Goal: Find specific page/section: Find specific page/section

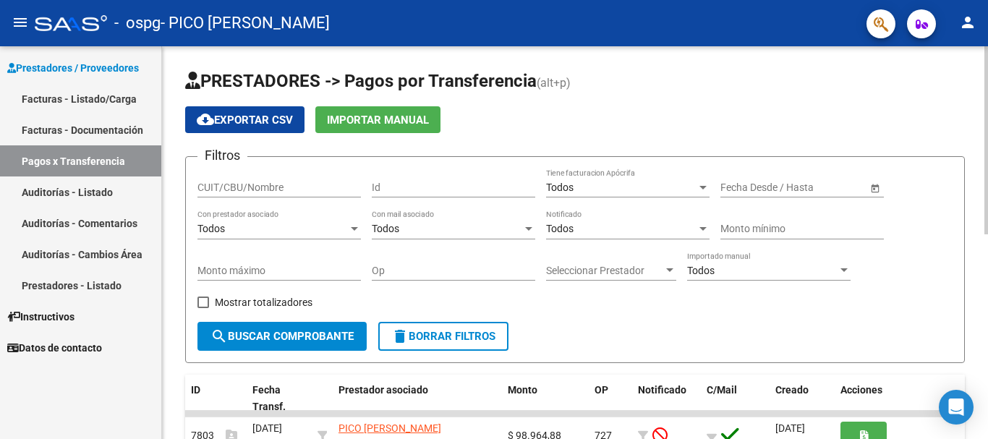
click at [981, 31] on div "menu - ospg - PICO [PERSON_NAME] person Prestadores / Proveedores Facturas - Li…" at bounding box center [494, 219] width 988 height 439
click at [83, 98] on link "Facturas - Listado/Carga" at bounding box center [80, 98] width 161 height 31
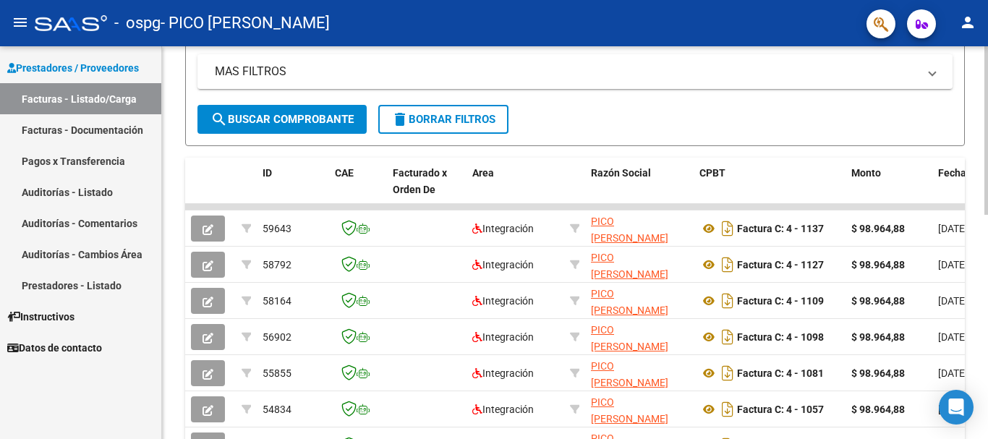
scroll to position [296, 0]
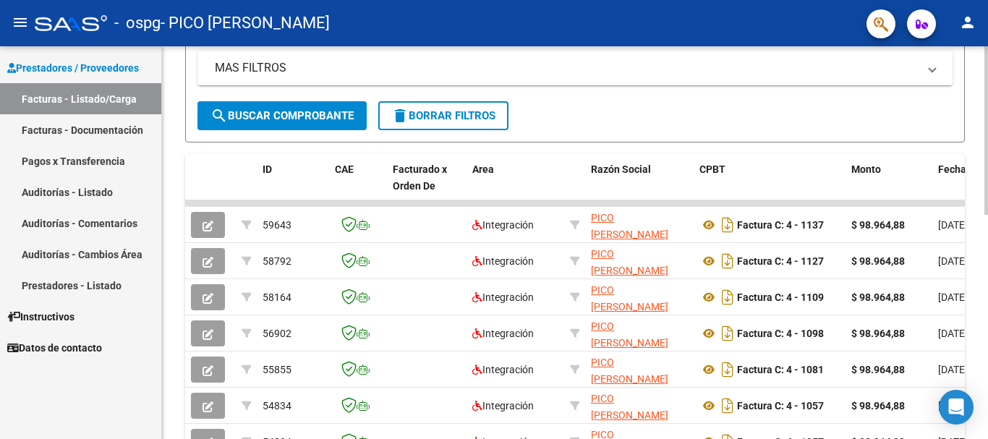
click at [971, 192] on div "Video tutorial PRESTADORES -> Listado de CPBTs Emitidos por Prestadores / Prove…" at bounding box center [577, 202] width 830 height 905
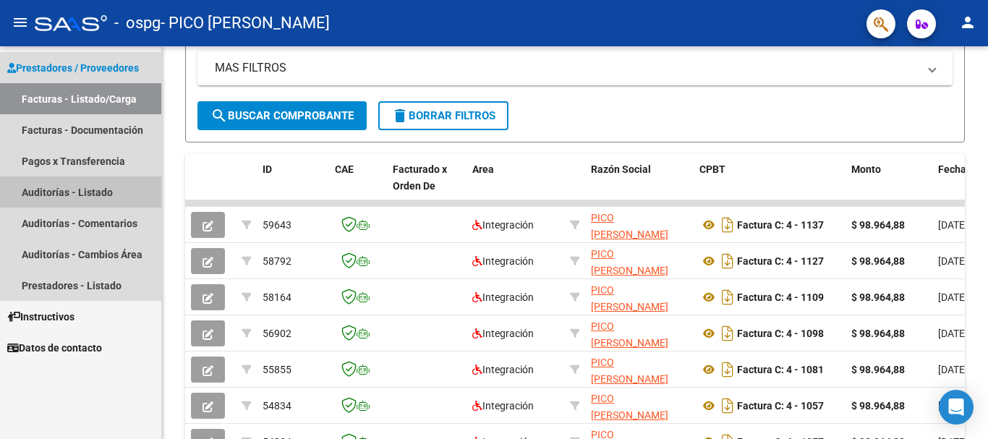
click at [53, 191] on link "Auditorías - Listado" at bounding box center [80, 191] width 161 height 31
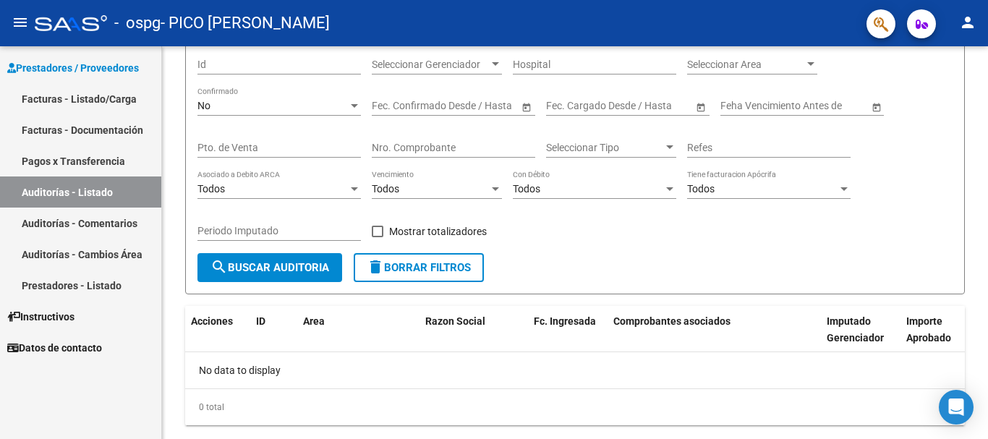
scroll to position [155, 0]
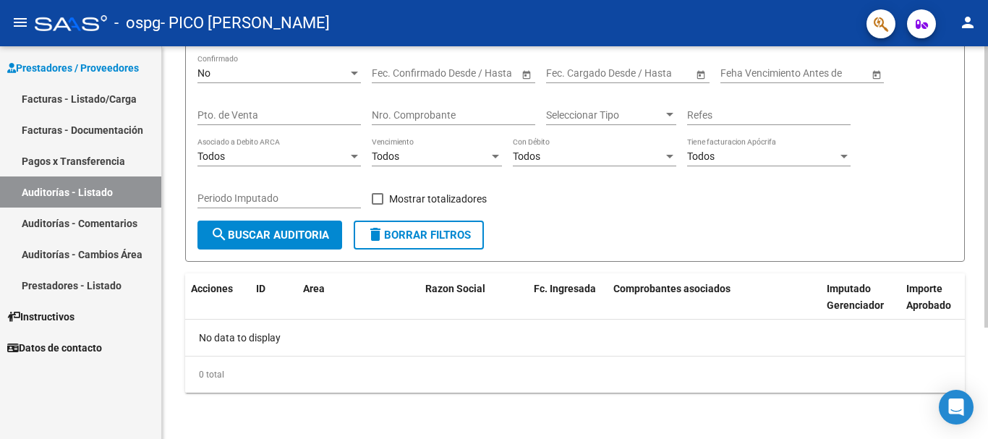
click at [984, 241] on div "PRESTADORES -> Auditoría de Comprobantes / Prestaciones cloud_download Exportar…" at bounding box center [577, 165] width 830 height 547
click at [101, 223] on link "Auditorías - Comentarios" at bounding box center [80, 223] width 161 height 31
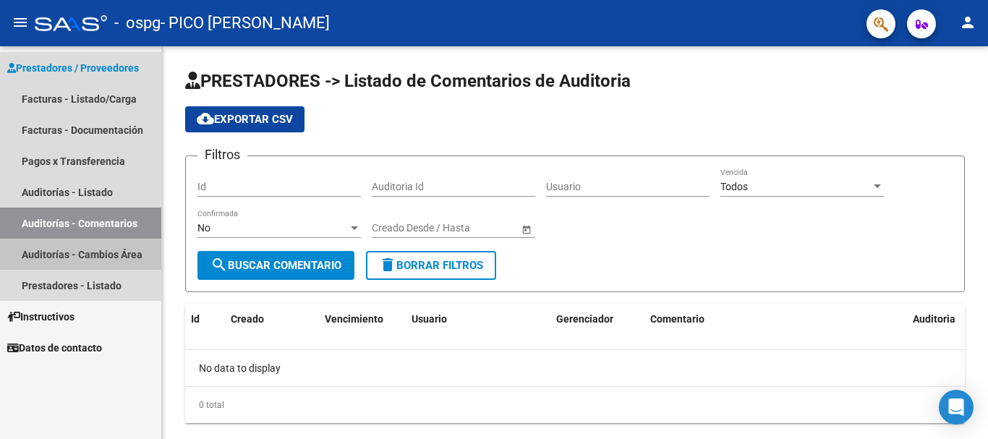
click at [119, 257] on link "Auditorías - Cambios Área" at bounding box center [80, 254] width 161 height 31
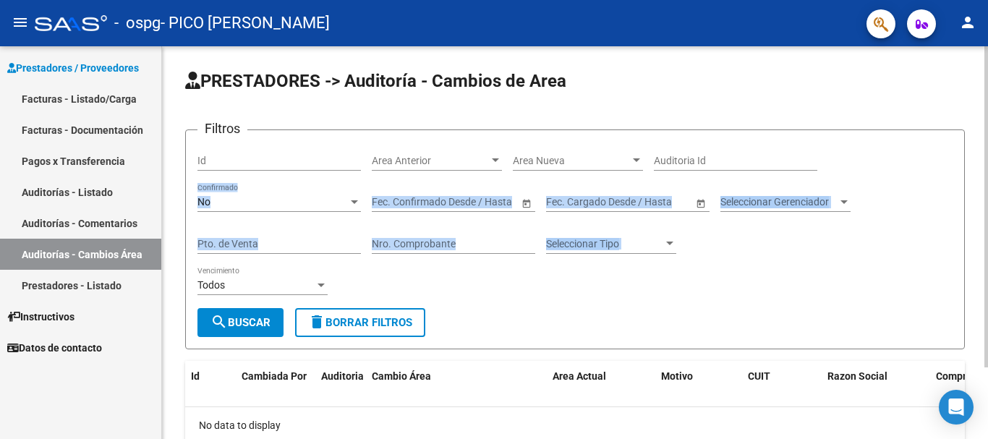
drag, startPoint x: 977, startPoint y: 236, endPoint x: 984, endPoint y: 257, distance: 22.7
click at [984, 257] on div "PRESTADORES -> Auditoría - Cambios de Area Filtros Id Area Anterior Area Anteri…" at bounding box center [575, 286] width 826 height 480
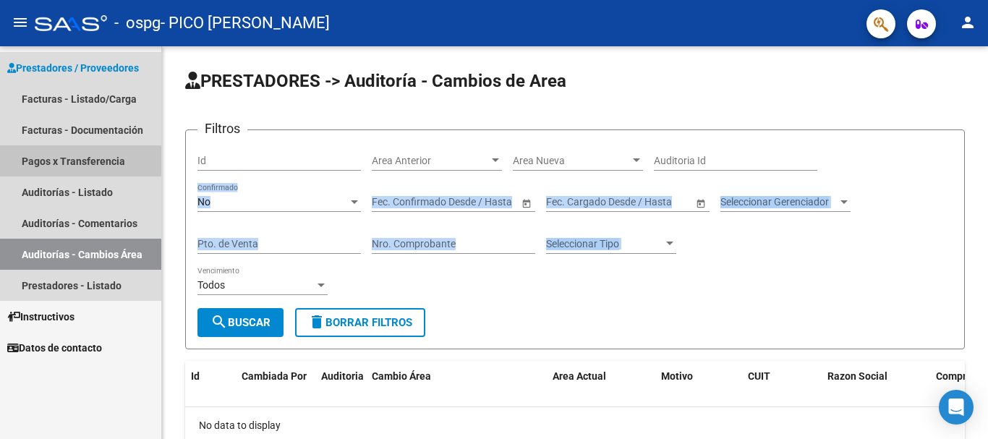
click at [79, 161] on link "Pagos x Transferencia" at bounding box center [80, 160] width 161 height 31
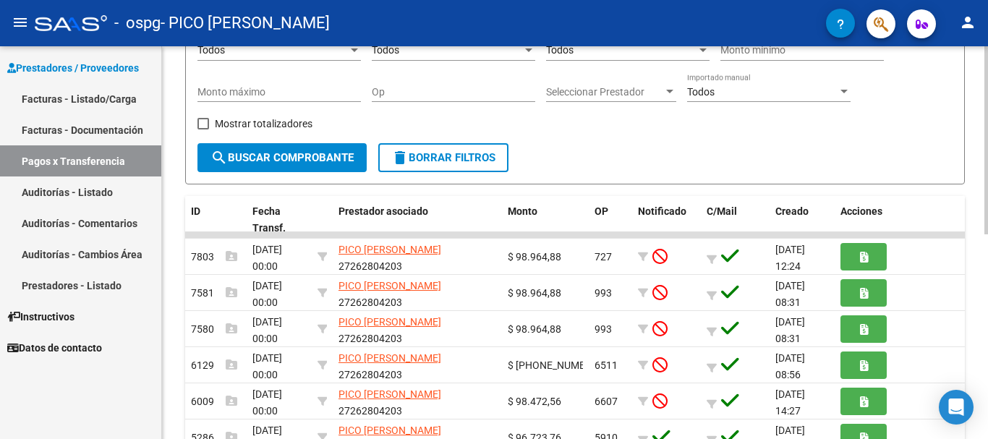
scroll to position [180, 0]
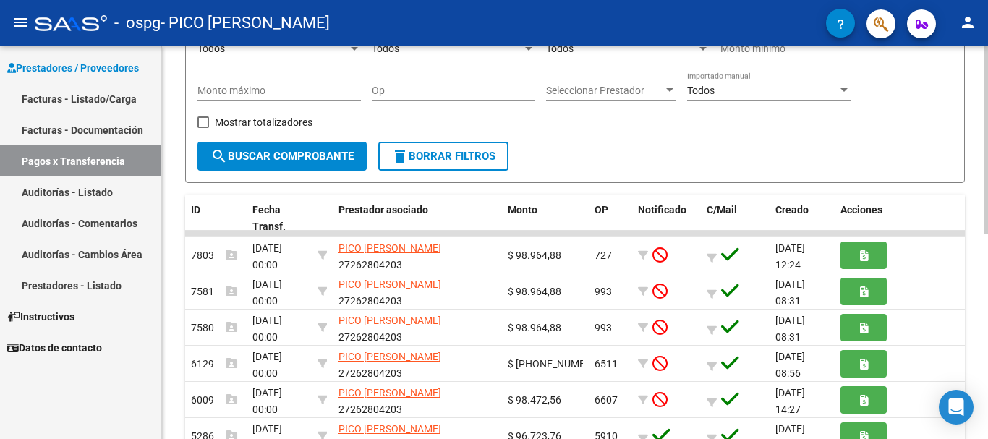
click at [979, 190] on div "PRESTADORES -> Pagos por Transferencia (alt+p) cloud_download Exportar CSV Impo…" at bounding box center [577, 276] width 830 height 820
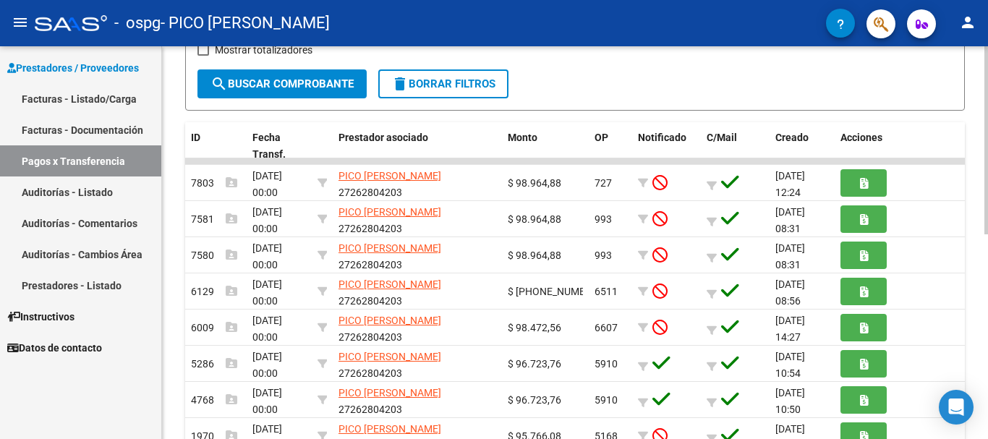
scroll to position [254, 0]
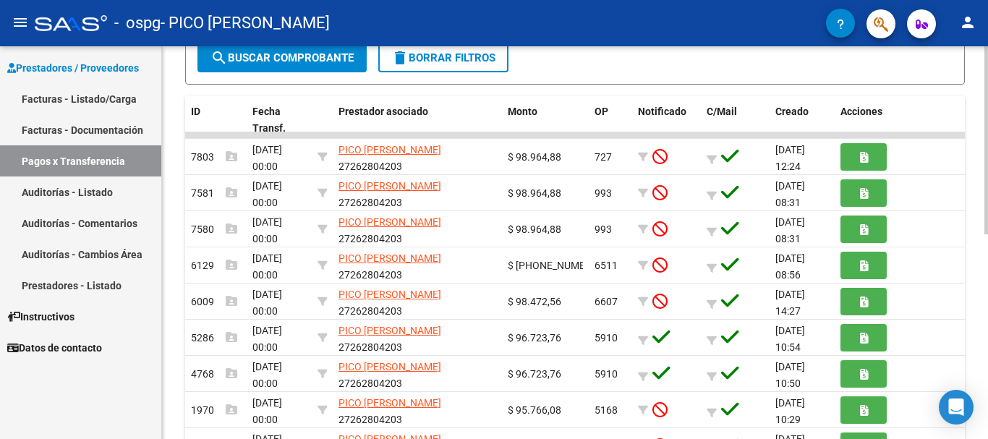
click at [970, 214] on div "PRESTADORES -> Pagos por Transferencia (alt+p) cloud_download Exportar CSV Impo…" at bounding box center [577, 178] width 830 height 820
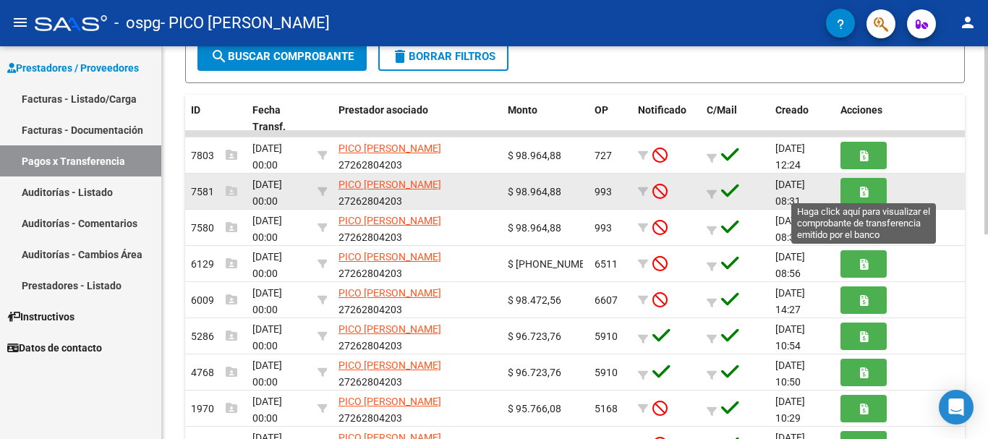
click at [862, 195] on icon "button" at bounding box center [864, 192] width 8 height 11
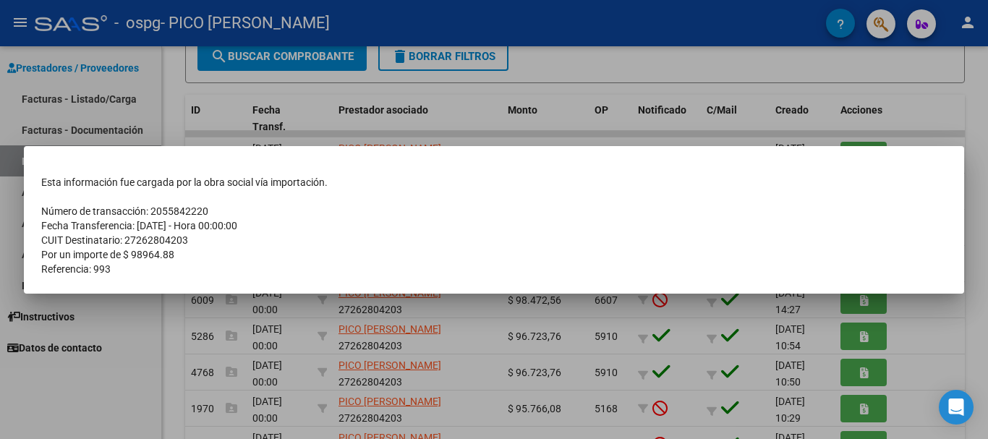
click at [702, 56] on div at bounding box center [494, 219] width 988 height 439
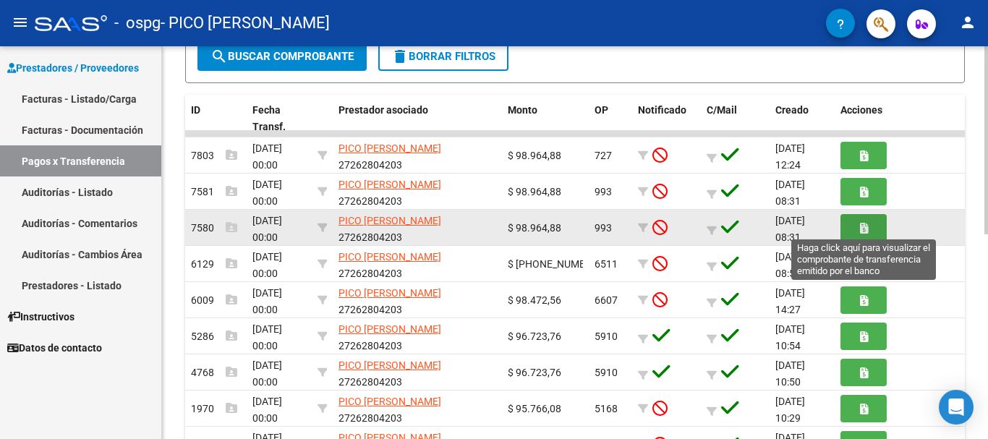
click at [858, 220] on button "button" at bounding box center [863, 227] width 46 height 27
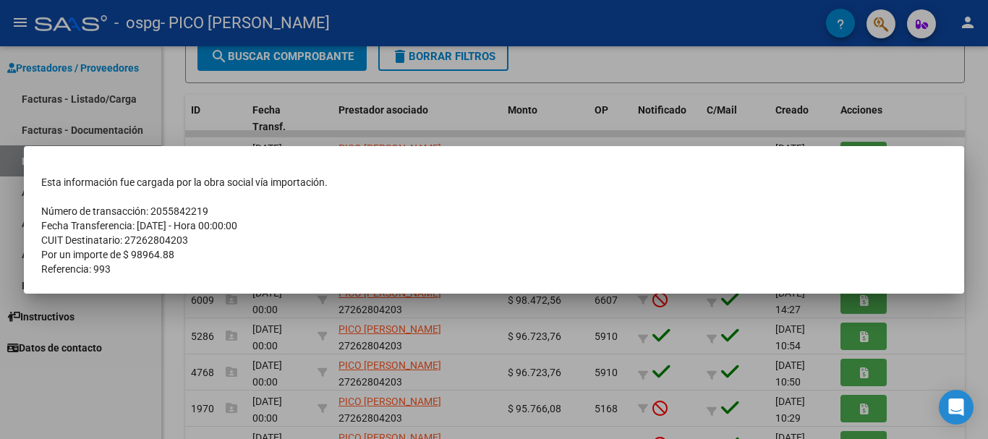
click at [605, 29] on div at bounding box center [494, 219] width 988 height 439
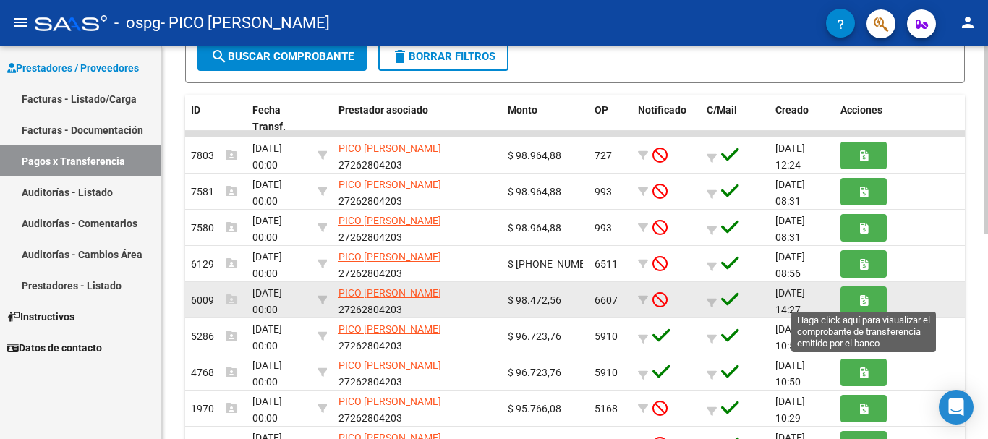
click at [857, 299] on button "button" at bounding box center [863, 299] width 46 height 27
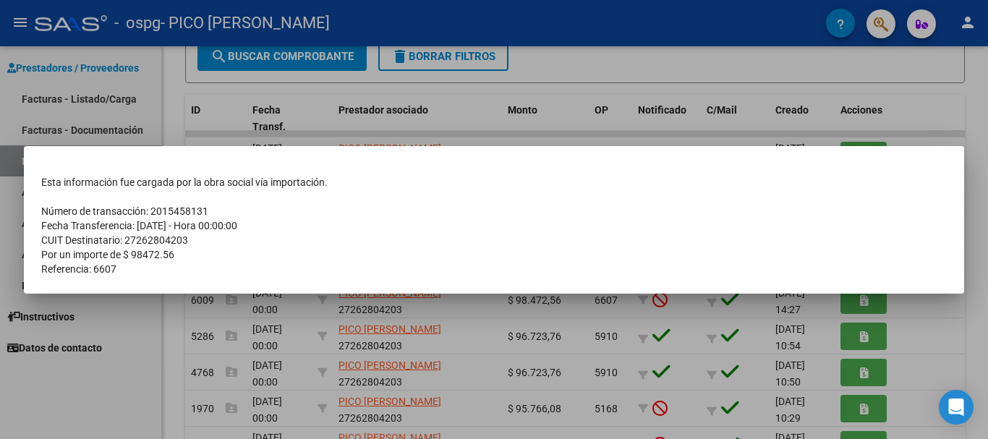
click at [632, 61] on div at bounding box center [494, 219] width 988 height 439
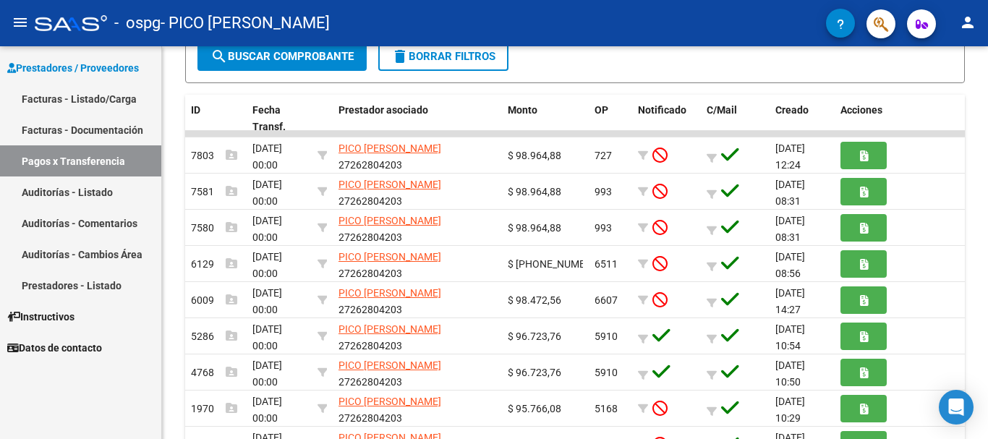
click at [98, 98] on link "Facturas - Listado/Carga" at bounding box center [80, 98] width 161 height 31
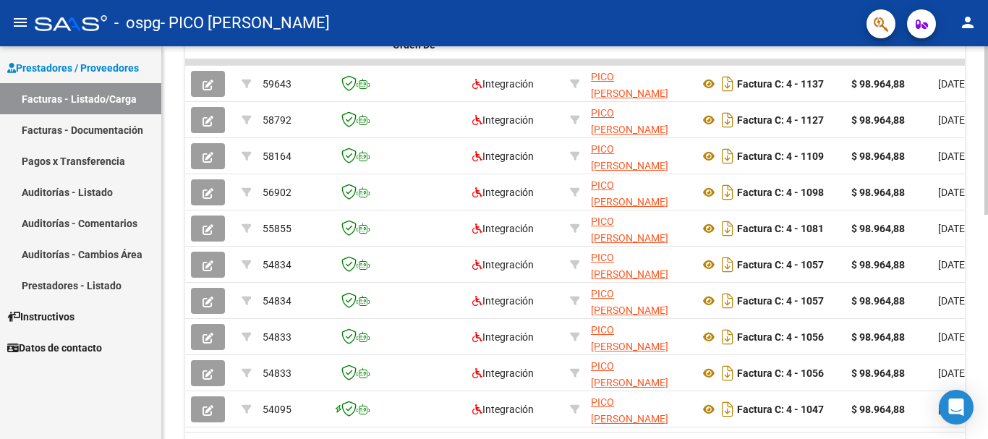
scroll to position [435, 0]
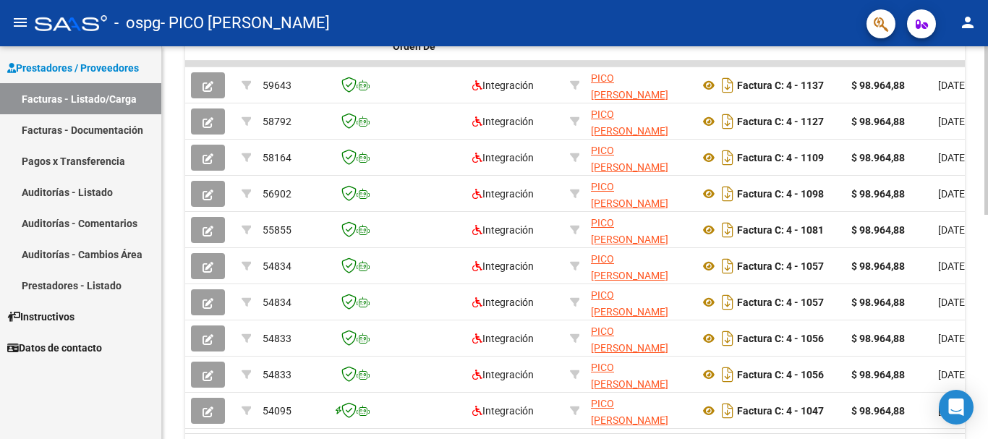
click at [986, 280] on div at bounding box center [986, 321] width 4 height 169
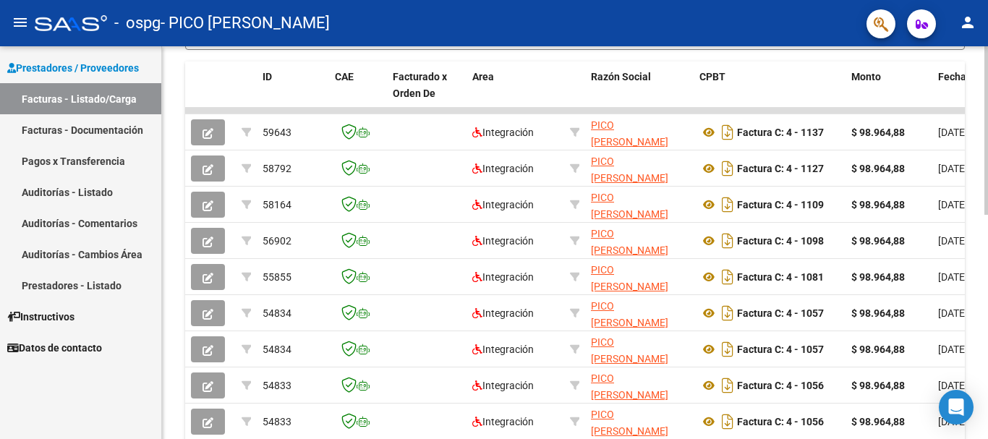
scroll to position [391, 0]
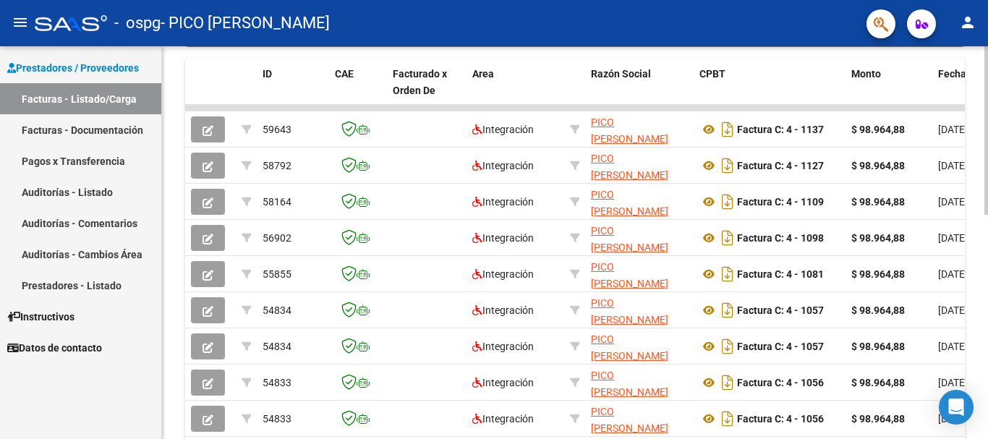
click at [976, 286] on div "Video tutorial PRESTADORES -> Listado de CPBTs Emitidos por Prestadores / Prove…" at bounding box center [577, 107] width 830 height 905
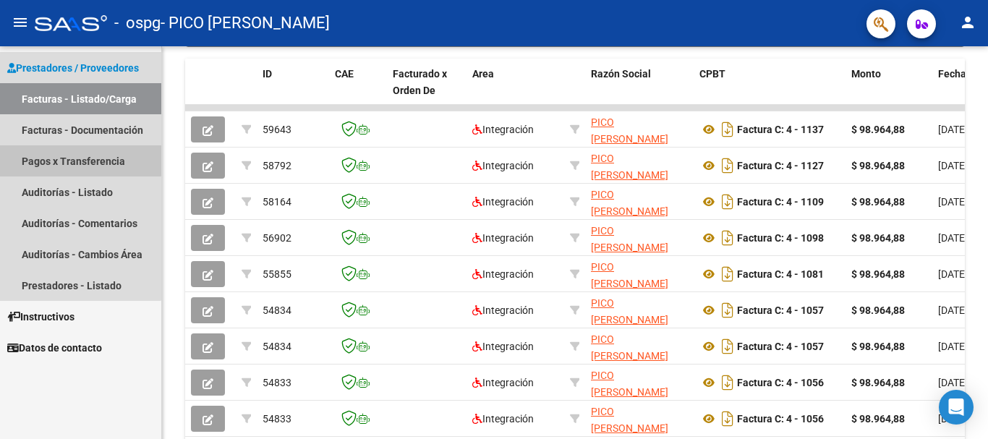
click at [66, 155] on link "Pagos x Transferencia" at bounding box center [80, 160] width 161 height 31
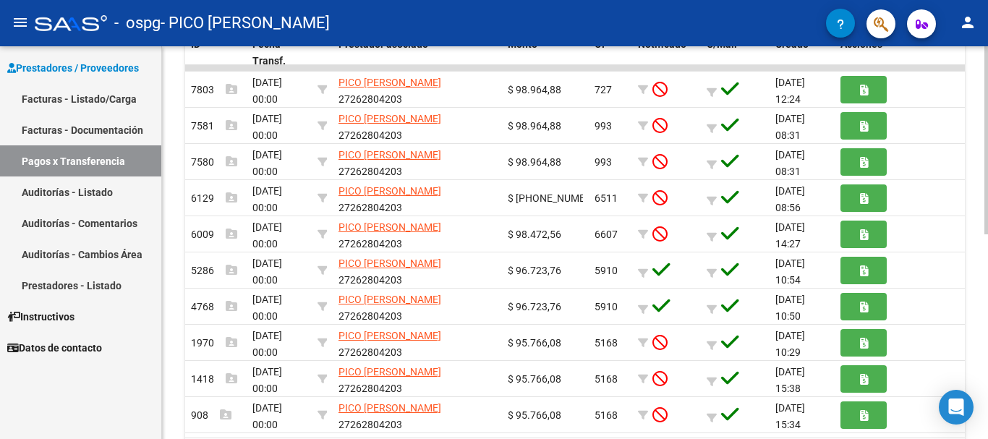
scroll to position [338, 0]
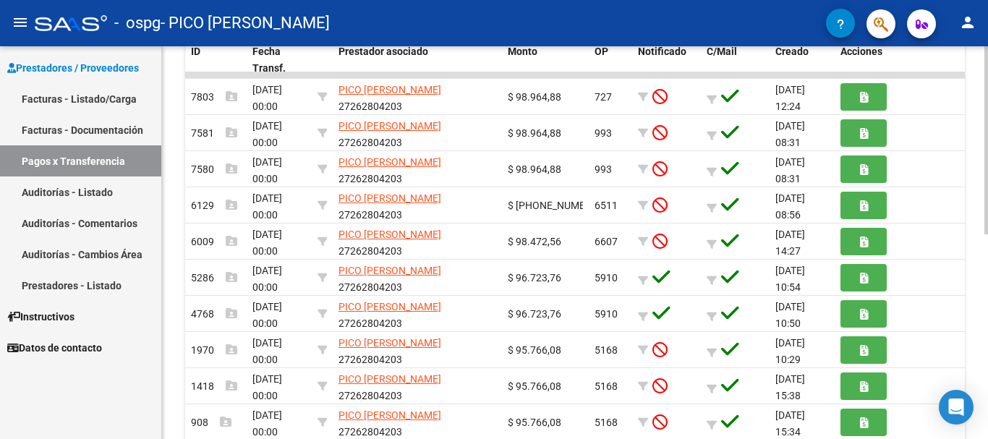
click at [986, 229] on div at bounding box center [986, 302] width 4 height 188
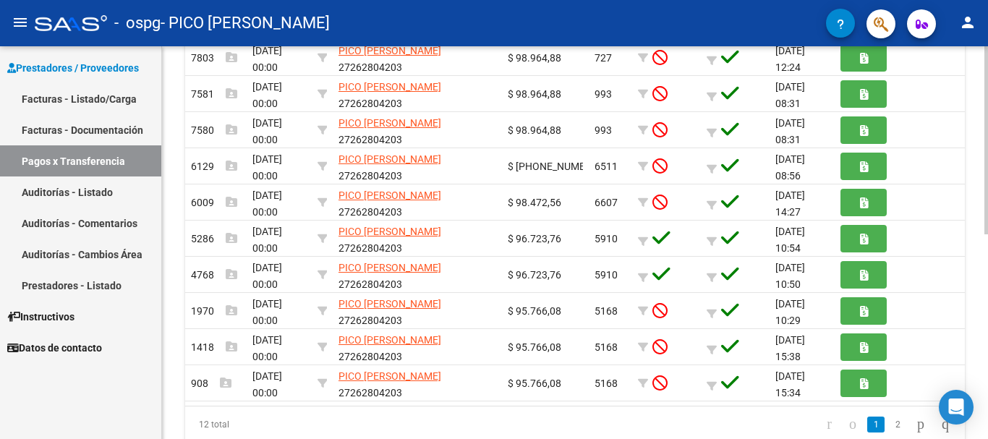
scroll to position [3, 0]
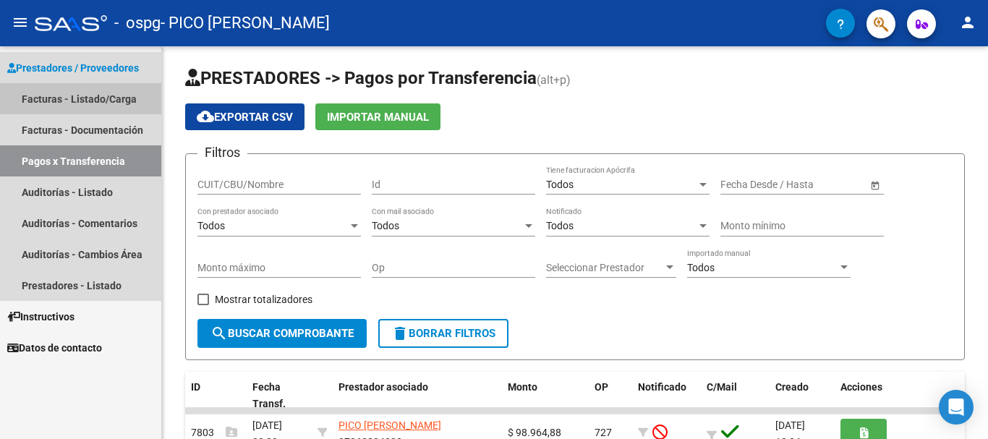
click at [64, 99] on link "Facturas - Listado/Carga" at bounding box center [80, 98] width 161 height 31
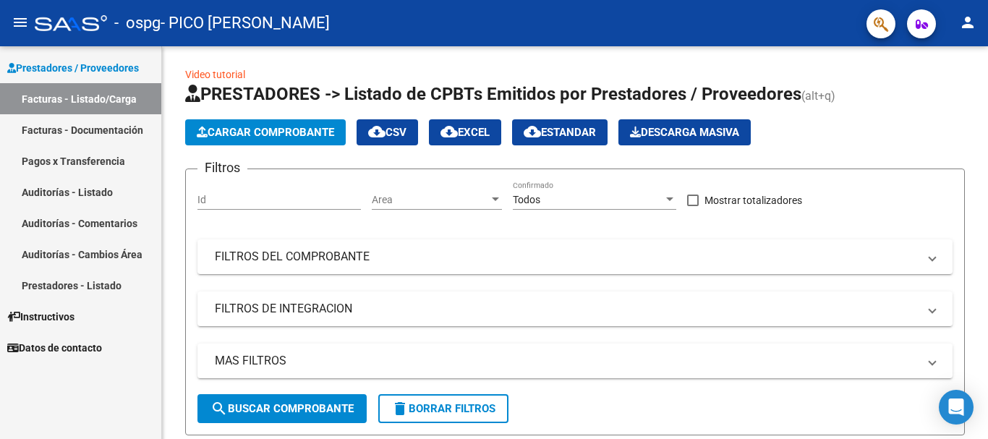
click at [67, 161] on link "Pagos x Transferencia" at bounding box center [80, 160] width 161 height 31
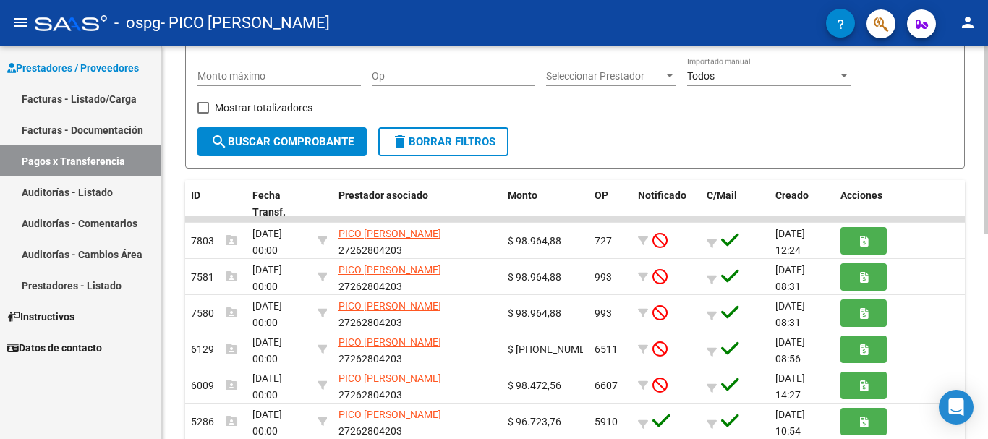
scroll to position [234, 0]
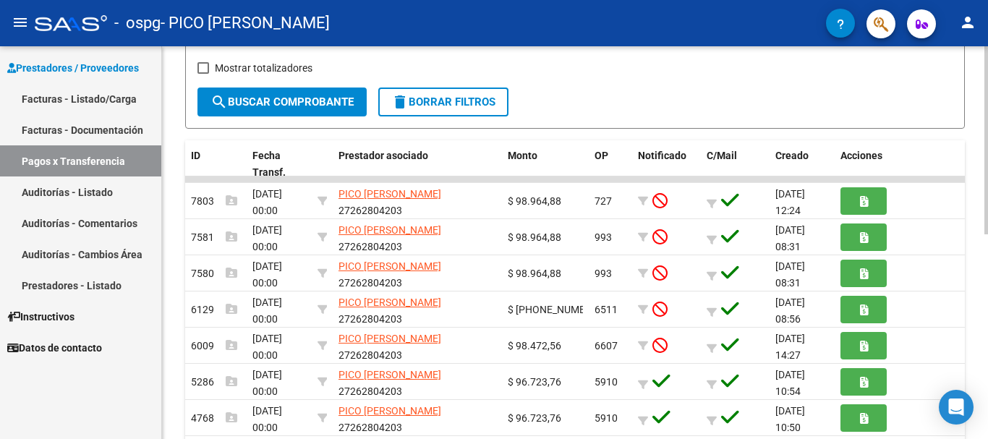
click at [960, 257] on div "PRESTADORES -> Pagos por Transferencia (alt+p) cloud_download Exportar CSV Impo…" at bounding box center [577, 222] width 830 height 820
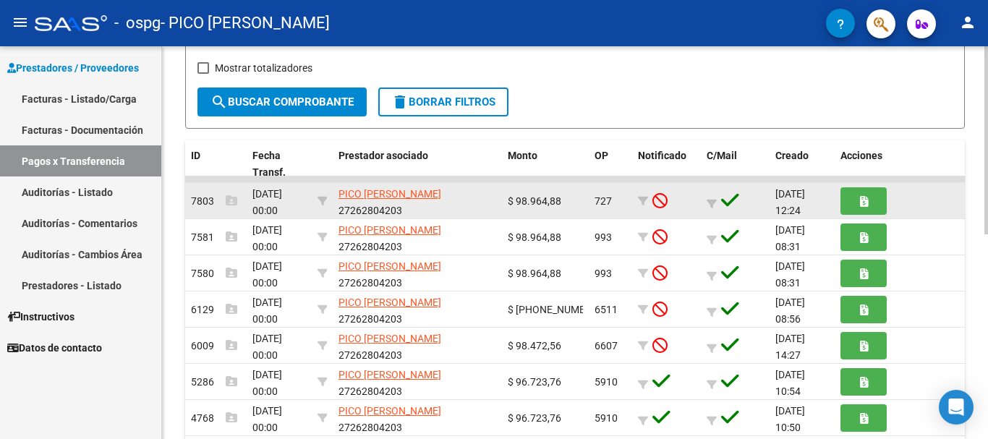
click at [436, 197] on span "PICO [PERSON_NAME]" at bounding box center [389, 194] width 103 height 12
